Goal: Task Accomplishment & Management: Manage account settings

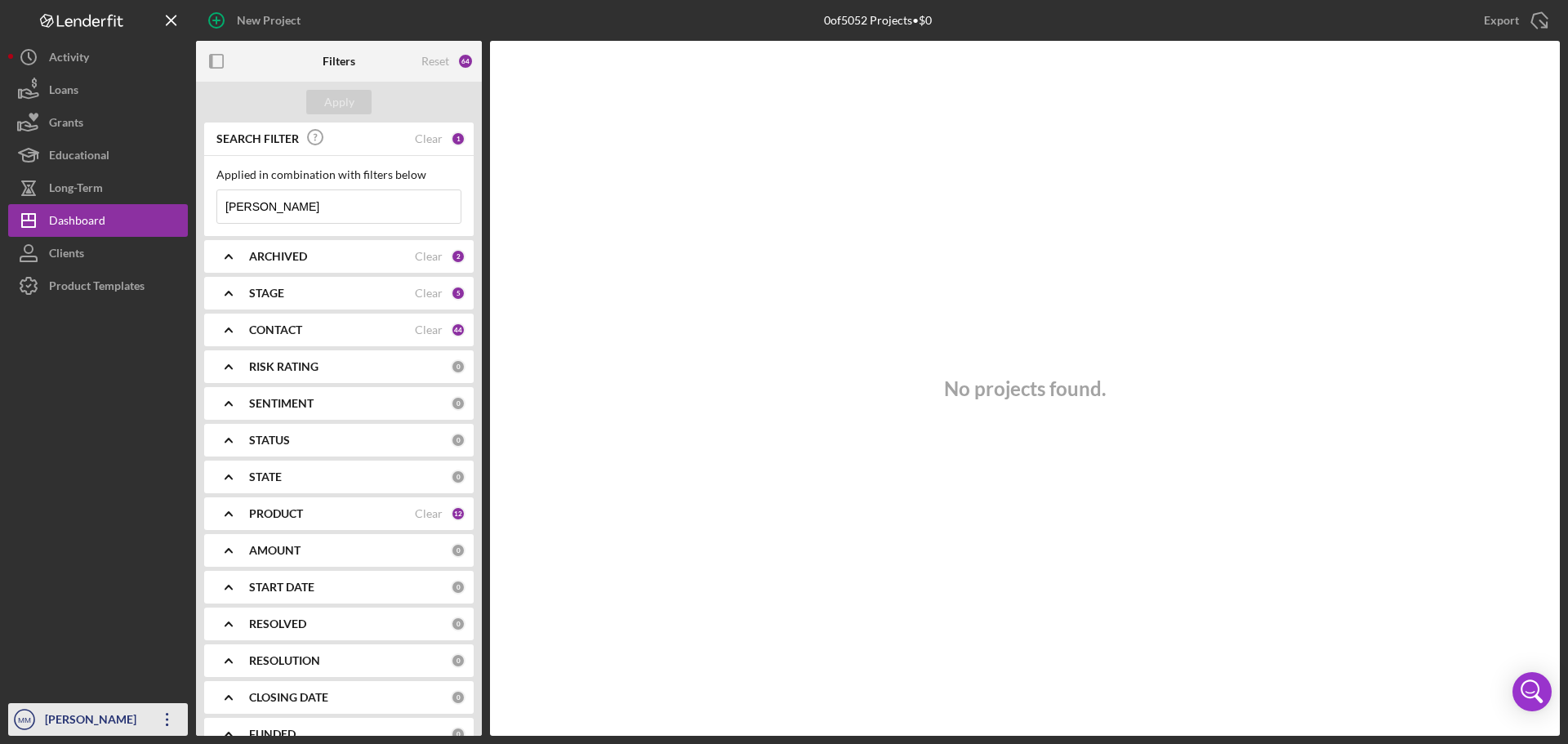
click at [160, 713] on icon "Icon/Overflow" at bounding box center [167, 720] width 41 height 41
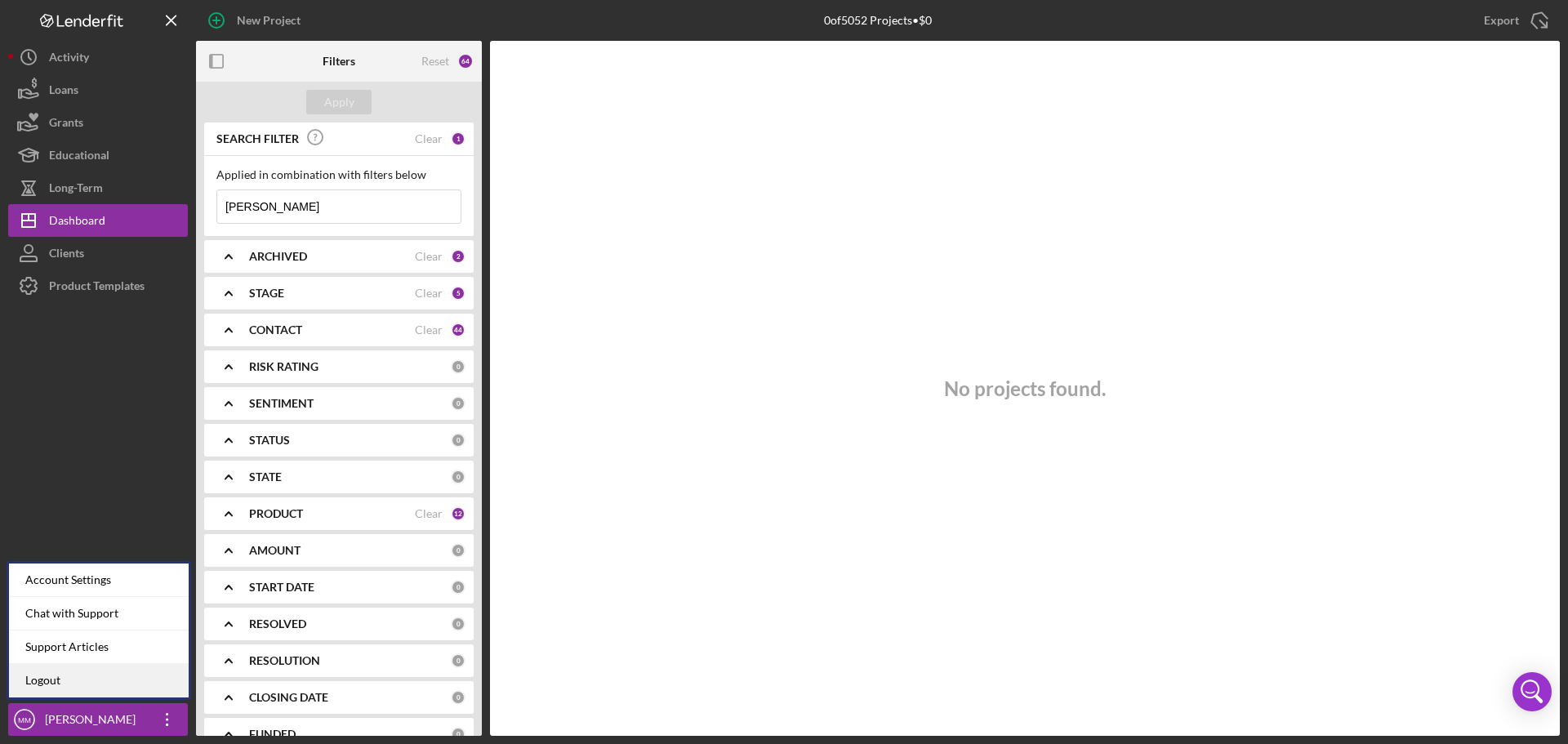
click at [116, 683] on link "Logout" at bounding box center [99, 680] width 180 height 34
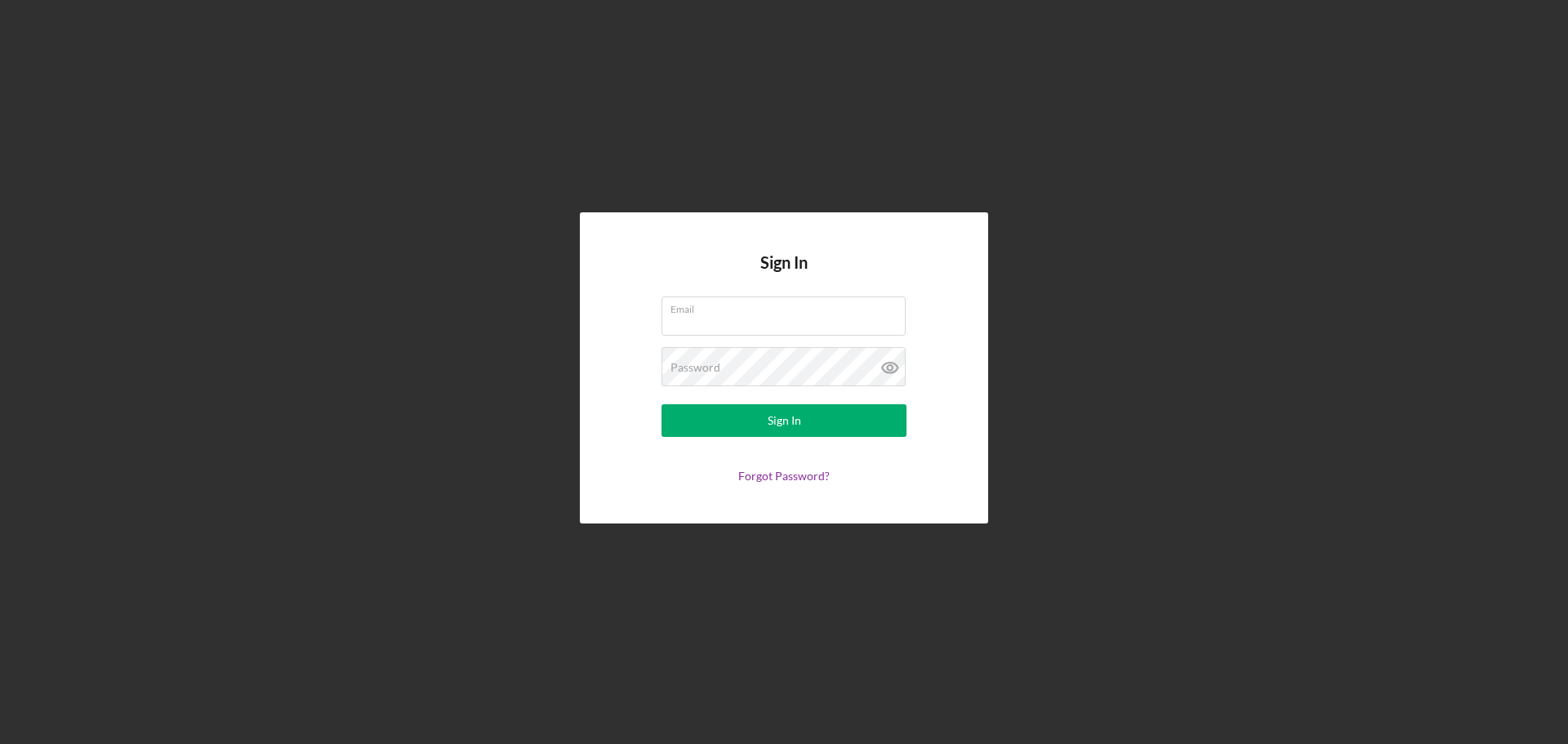
type input "[EMAIL_ADDRESS][DOMAIN_NAME]"
